Goal: Find specific page/section: Find specific page/section

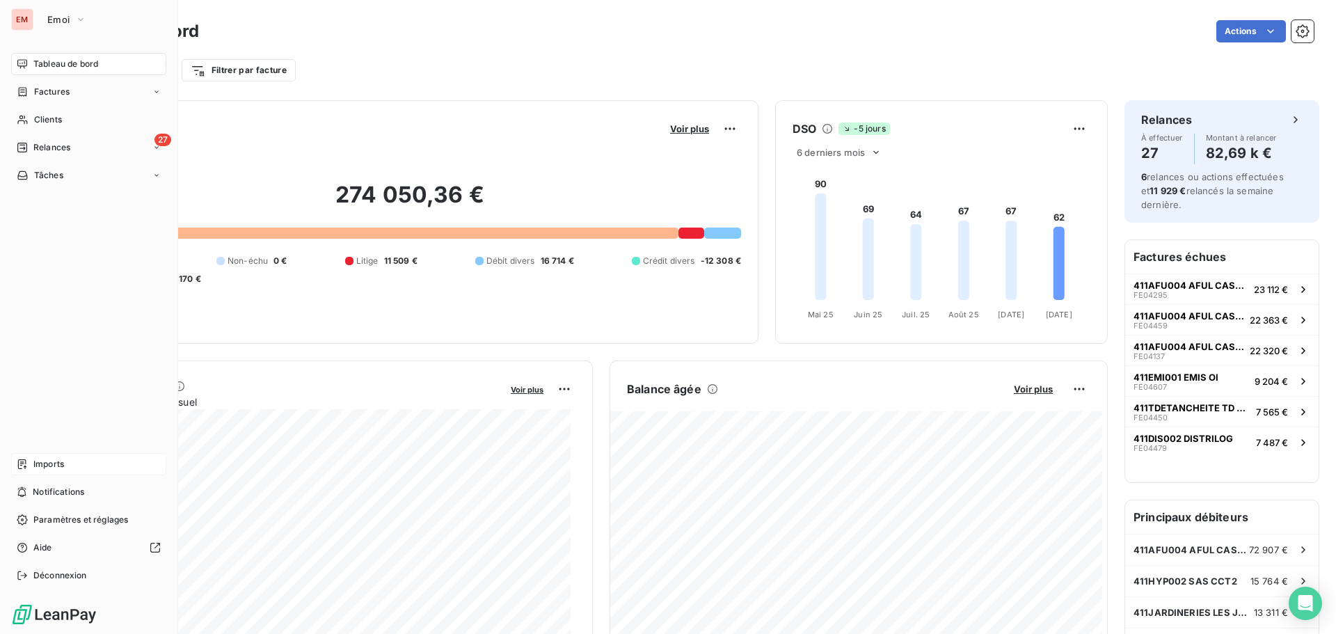
drag, startPoint x: 40, startPoint y: 465, endPoint x: 93, endPoint y: 465, distance: 53.6
click at [42, 465] on span "Imports" at bounding box center [48, 464] width 31 height 13
click at [41, 472] on div "Imports" at bounding box center [88, 464] width 155 height 22
click at [45, 459] on span "Imports" at bounding box center [48, 464] width 31 height 13
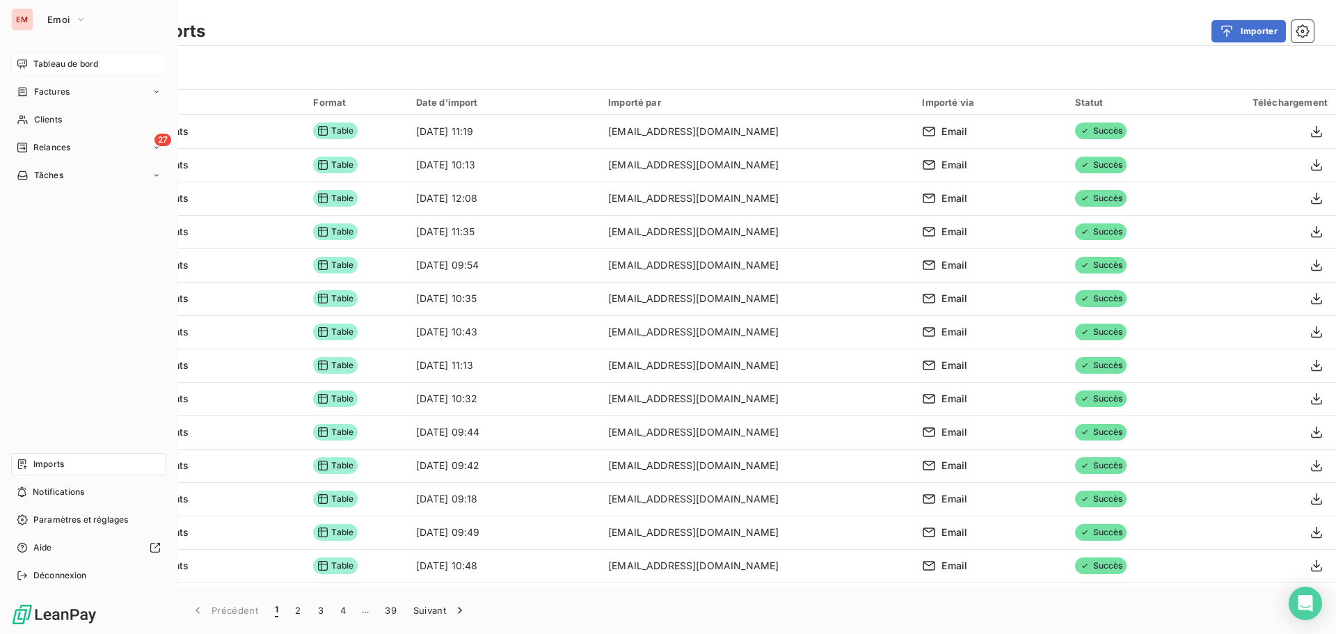
click at [33, 63] on div "Tableau de bord" at bounding box center [88, 64] width 155 height 22
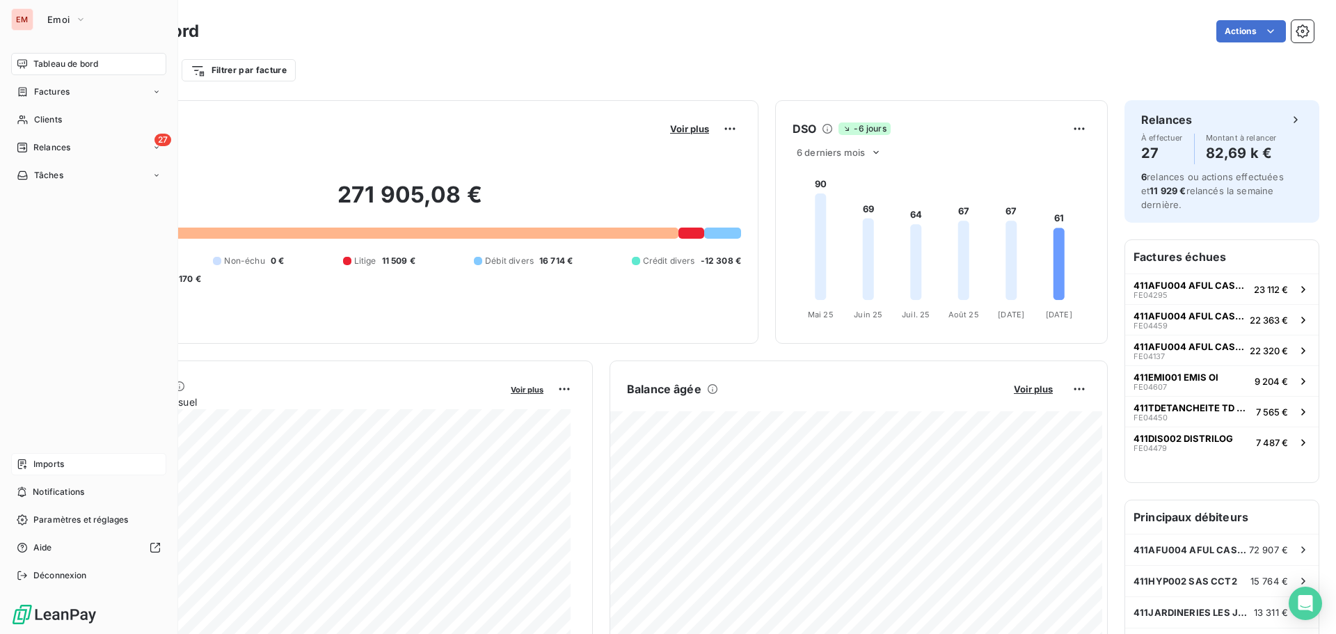
click at [33, 469] on div "Imports" at bounding box center [88, 464] width 155 height 22
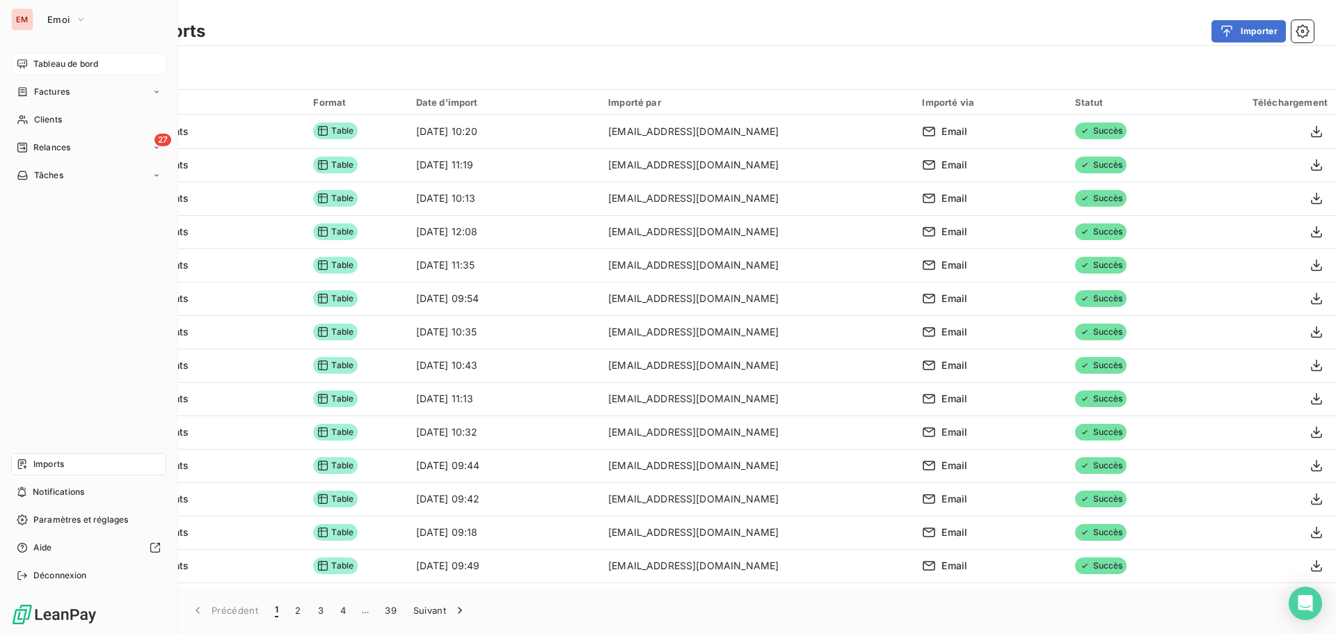
click at [42, 58] on span "Tableau de bord" at bounding box center [65, 64] width 65 height 13
